Goal: Transaction & Acquisition: Purchase product/service

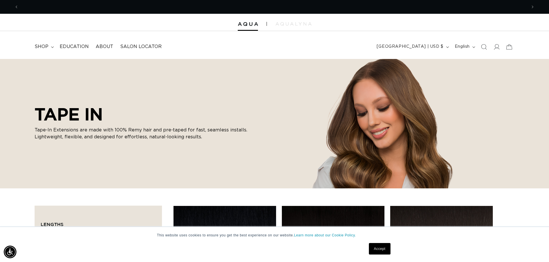
scroll to position [0, 508]
click at [45, 47] on span "shop" at bounding box center [42, 47] width 14 height 6
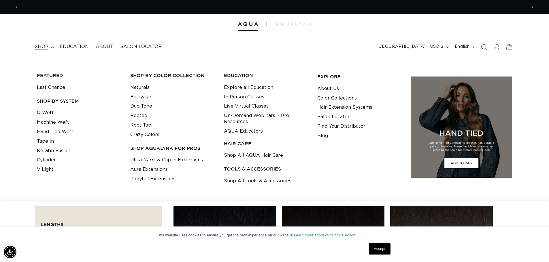
scroll to position [0, 1016]
click at [57, 88] on link "Last Chance" at bounding box center [51, 88] width 28 height 10
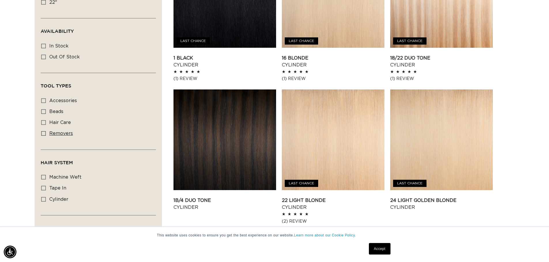
scroll to position [0, 1016]
click at [52, 186] on span "tape in" at bounding box center [57, 188] width 17 height 5
click at [44, 187] on icon at bounding box center [43, 188] width 5 height 5
click at [44, 187] on input "tape in tape in (2 products)" at bounding box center [43, 188] width 5 height 5
checkbox input "true"
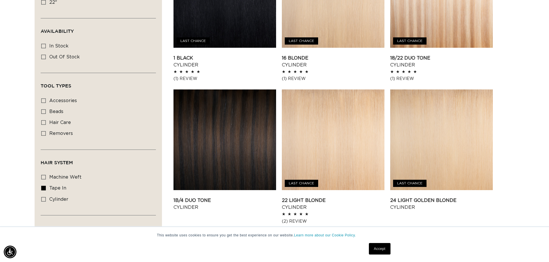
scroll to position [260, 0]
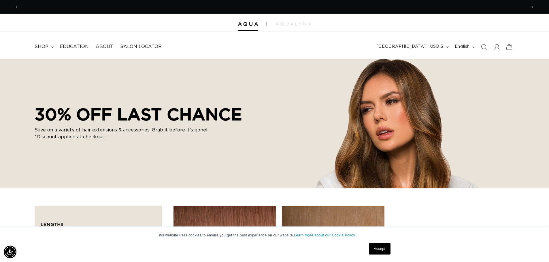
scroll to position [0, 508]
click at [46, 46] on span "shop" at bounding box center [42, 47] width 14 height 6
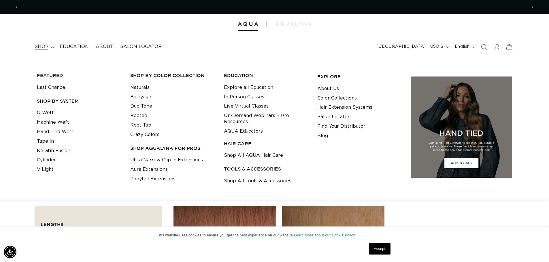
scroll to position [0, 1016]
click at [44, 140] on link "Tape In" at bounding box center [45, 142] width 17 height 10
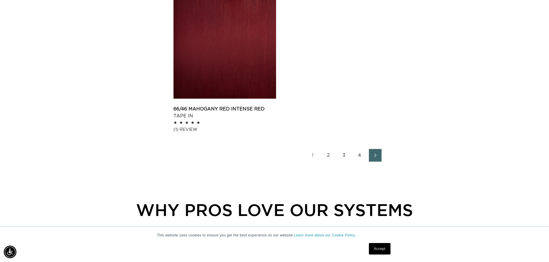
scroll to position [0, 1016]
click at [326, 159] on link "2" at bounding box center [328, 155] width 13 height 13
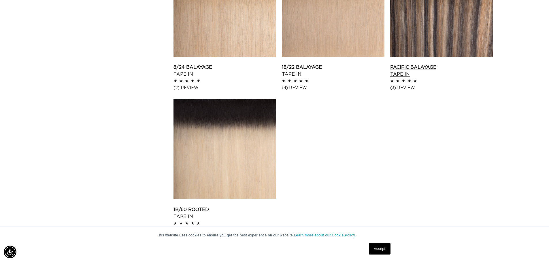
scroll to position [749, 0]
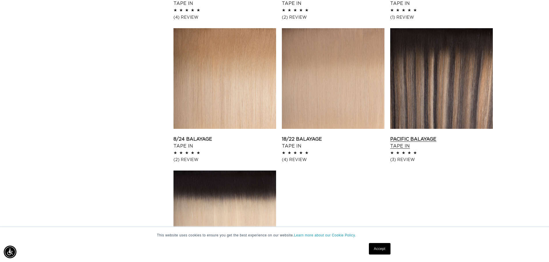
click at [422, 136] on link "Pacific Balayage Tape In" at bounding box center [441, 143] width 103 height 14
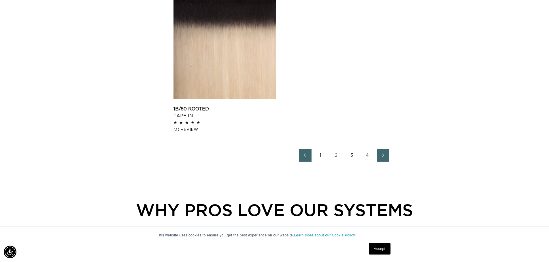
scroll to position [0, 1016]
click at [350, 153] on link "3" at bounding box center [351, 155] width 13 height 13
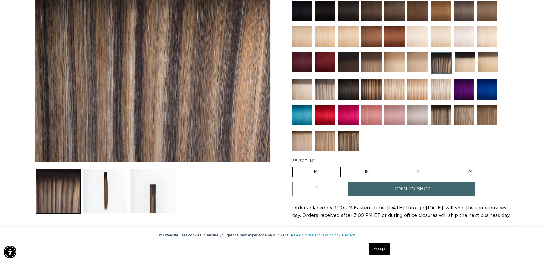
scroll to position [173, 0]
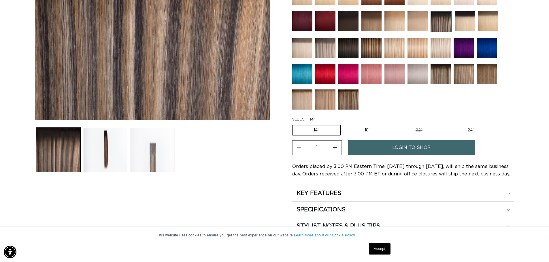
click at [157, 158] on button "Load image 3 in gallery view" at bounding box center [152, 150] width 44 height 44
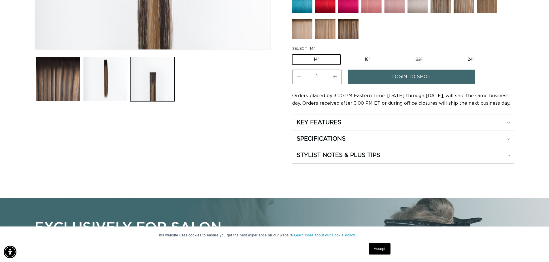
scroll to position [252, 0]
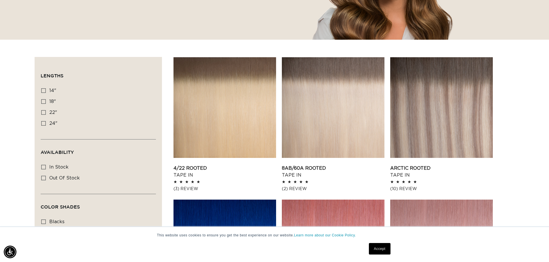
scroll to position [144, 0]
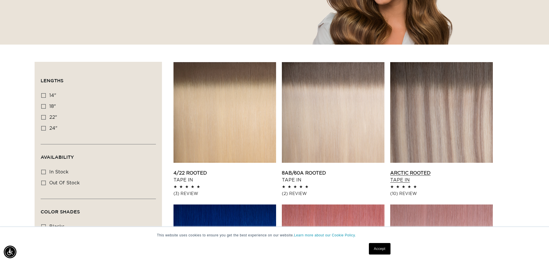
click at [455, 170] on link "Arctic Rooted Tape In" at bounding box center [441, 177] width 103 height 14
